Goal: Communication & Community: Answer question/provide support

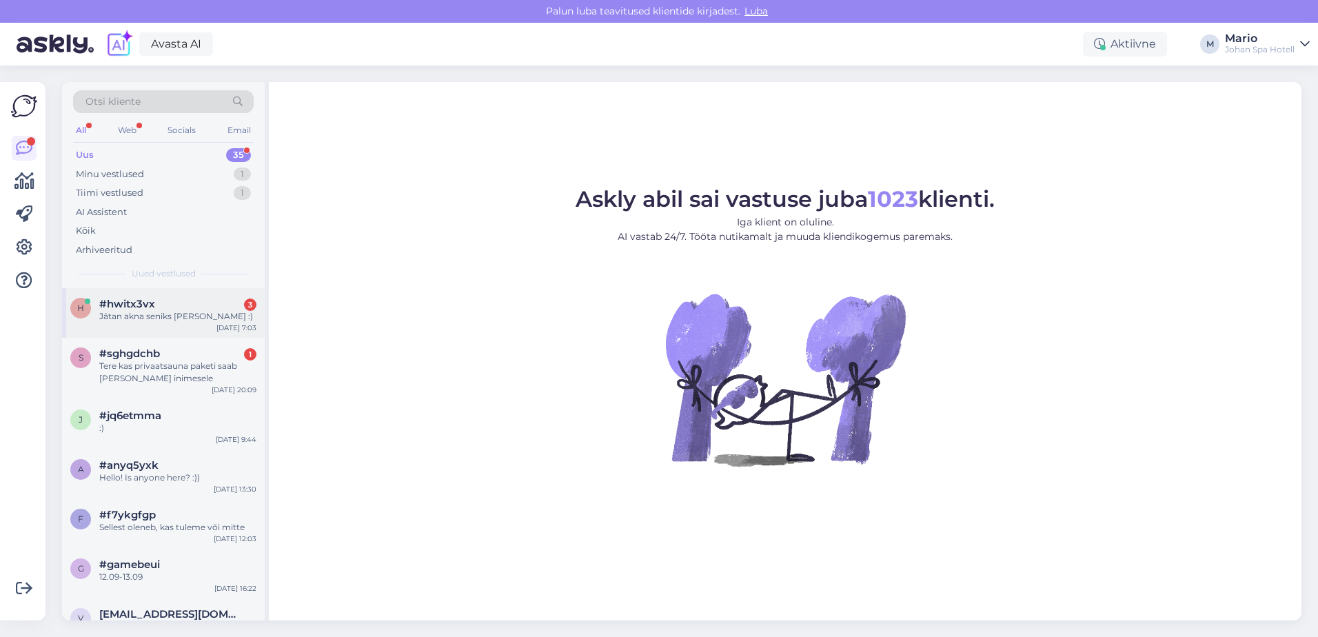
click at [167, 332] on div "h #hwitx3vx 3 Jätan akna seniks [PERSON_NAME] :) [DATE] 7:03" at bounding box center [163, 313] width 203 height 50
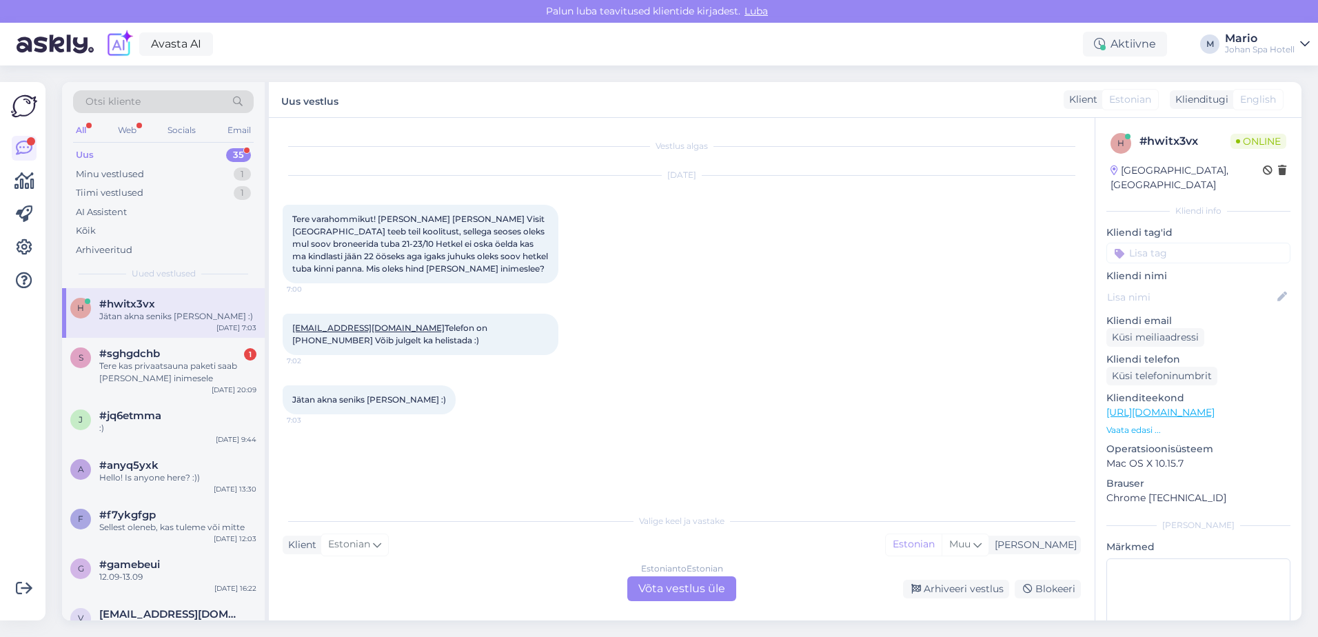
click at [645, 596] on div "Estonian to Estonian Võta vestlus üle" at bounding box center [681, 588] width 109 height 25
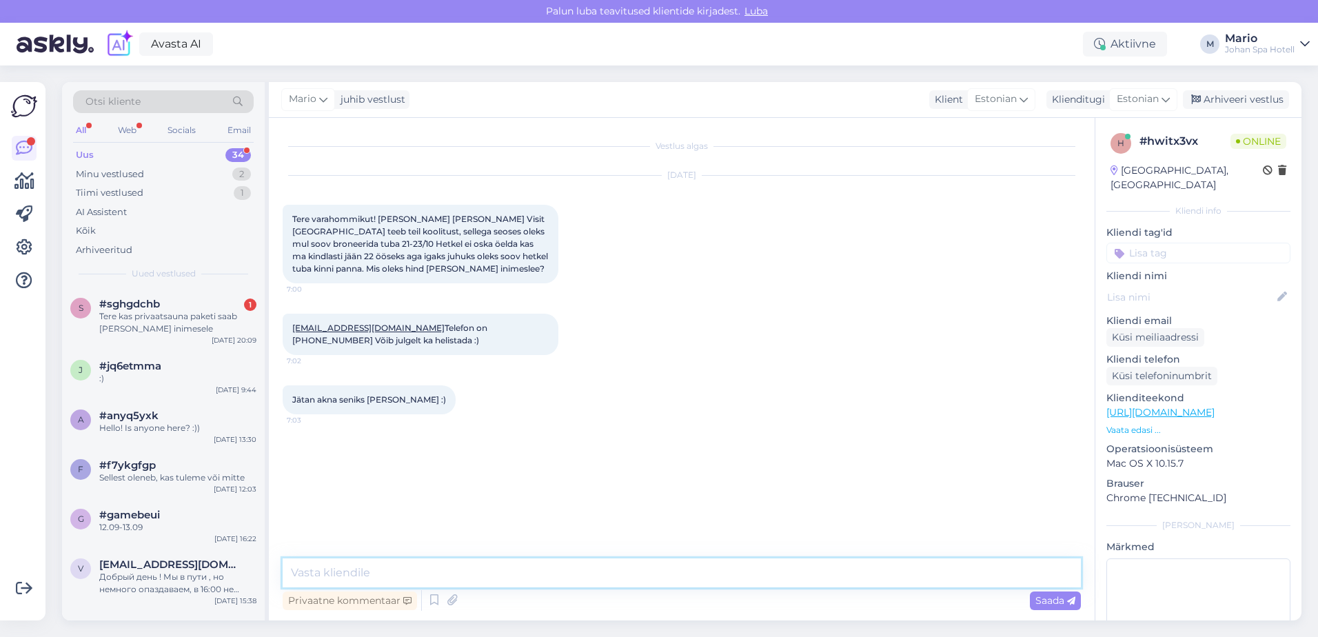
click at [467, 582] on textarea at bounding box center [682, 572] width 798 height 29
click at [506, 567] on textarea "Tere, 21-23.10 on toa hind Standard 142,5. Superior" at bounding box center [682, 572] width 798 height 29
click at [578, 567] on textarea "Tere, 21-23.10 on toa hind Standard 142,5€. Superior" at bounding box center [682, 572] width 798 height 29
click at [519, 574] on textarea "Tere, 21-23.10 on toa hind Standard 142,5€. Superior 180,5€" at bounding box center [682, 572] width 798 height 29
click at [661, 566] on textarea "Tere, 21-23.10 on toa hind Standard 142,5€, Superior 180,5€" at bounding box center [682, 572] width 798 height 29
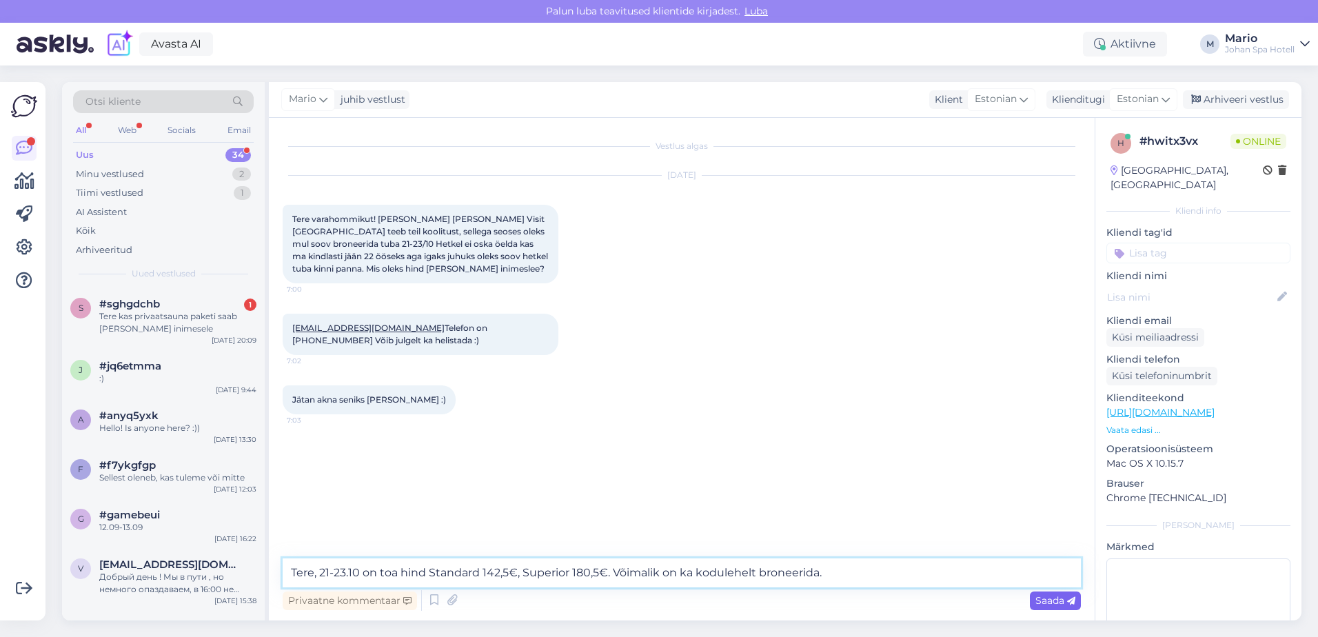
type textarea "Tere, 21-23.10 on toa hind Standard 142,5€, Superior 180,5€. Võimalik on ka kod…"
click at [1050, 603] on span "Saada" at bounding box center [1056, 600] width 40 height 12
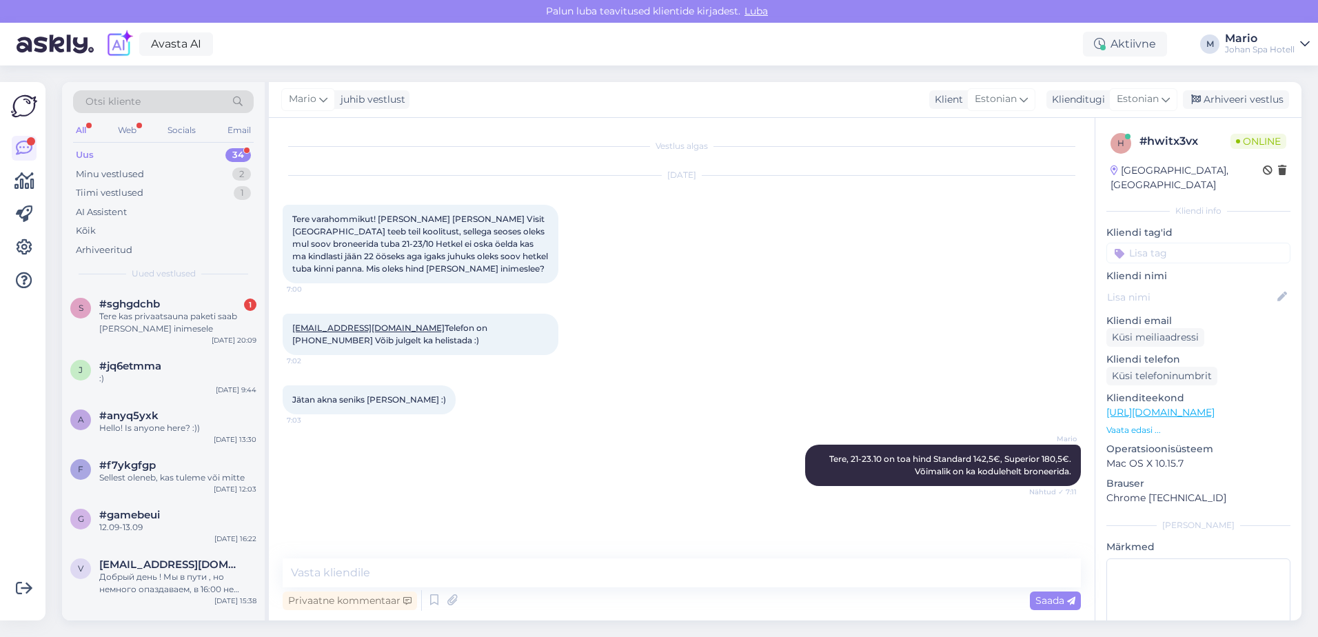
click at [38, 297] on div "Võimalused Veendu, et Askly loob sulle väärtust. Sulge Ühenda FB ja IG sõnumid …" at bounding box center [23, 351] width 46 height 538
